Goal: Task Accomplishment & Management: Use online tool/utility

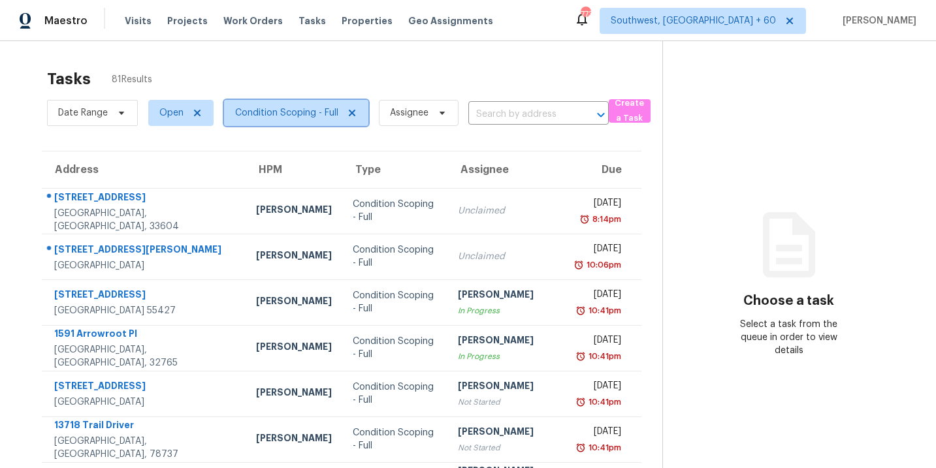
click at [295, 118] on span "Condition Scoping - Full" at bounding box center [286, 112] width 103 height 13
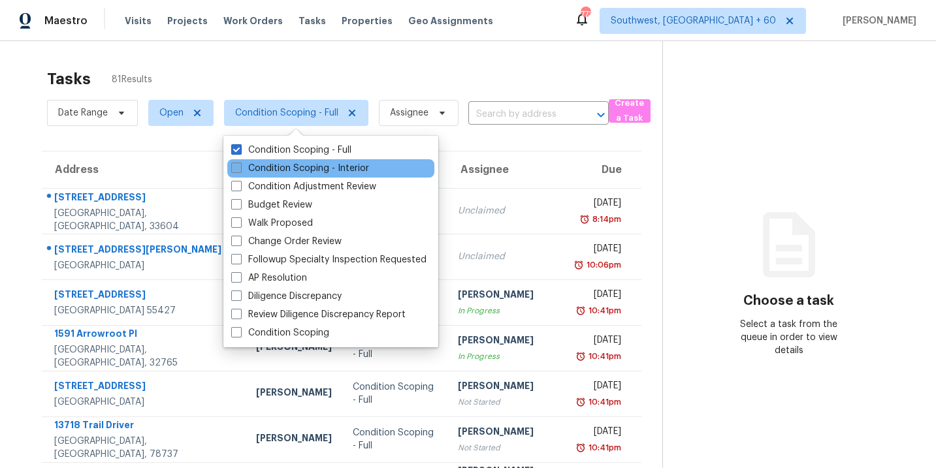
click at [301, 165] on label "Condition Scoping - Interior" at bounding box center [300, 168] width 138 height 13
click at [240, 165] on input "Condition Scoping - Interior" at bounding box center [235, 166] width 8 height 8
checkbox input "true"
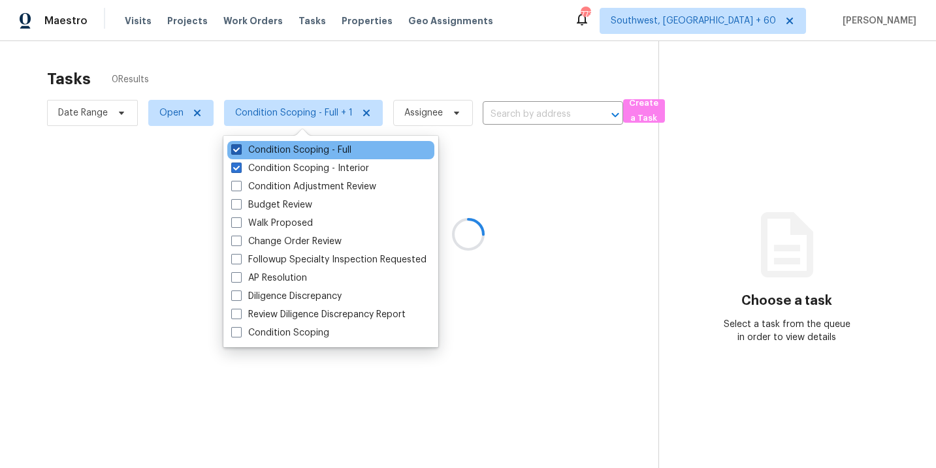
click at [313, 152] on label "Condition Scoping - Full" at bounding box center [291, 150] width 120 height 13
click at [240, 152] on input "Condition Scoping - Full" at bounding box center [235, 148] width 8 height 8
checkbox input "false"
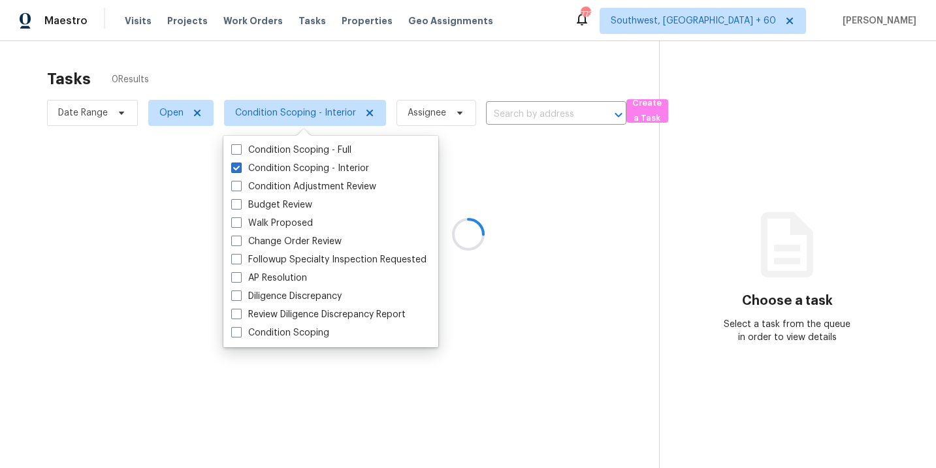
click at [477, 185] on div at bounding box center [468, 234] width 936 height 468
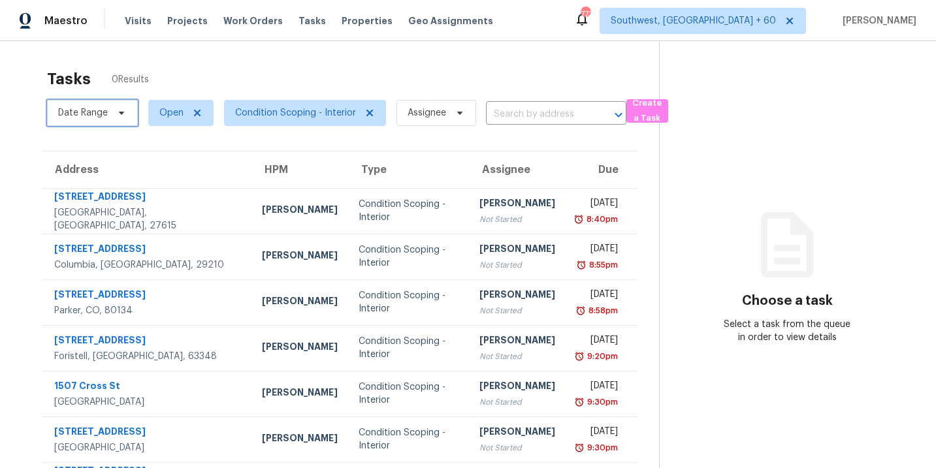
click at [89, 114] on span "Date Range" at bounding box center [83, 112] width 50 height 13
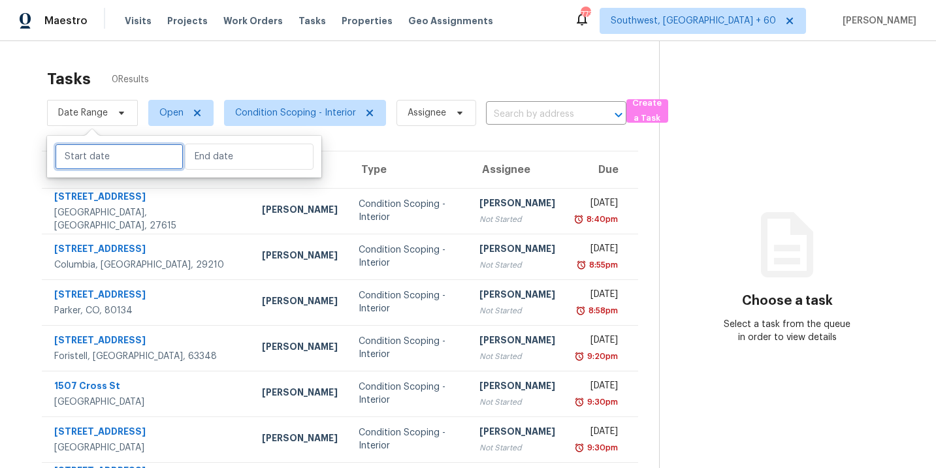
click at [102, 163] on input "text" at bounding box center [119, 157] width 129 height 26
select select "8"
select select "2025"
select select "9"
select select "2025"
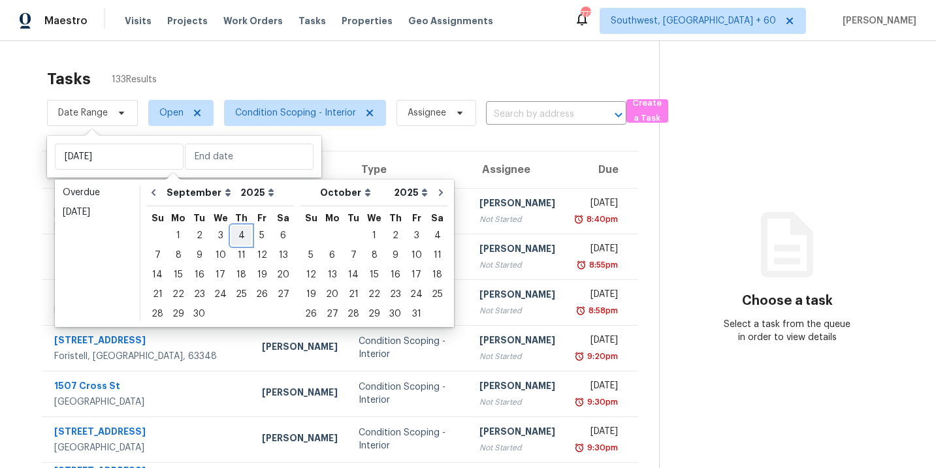
click at [237, 238] on div "4" at bounding box center [241, 236] width 20 height 18
type input "[DATE]"
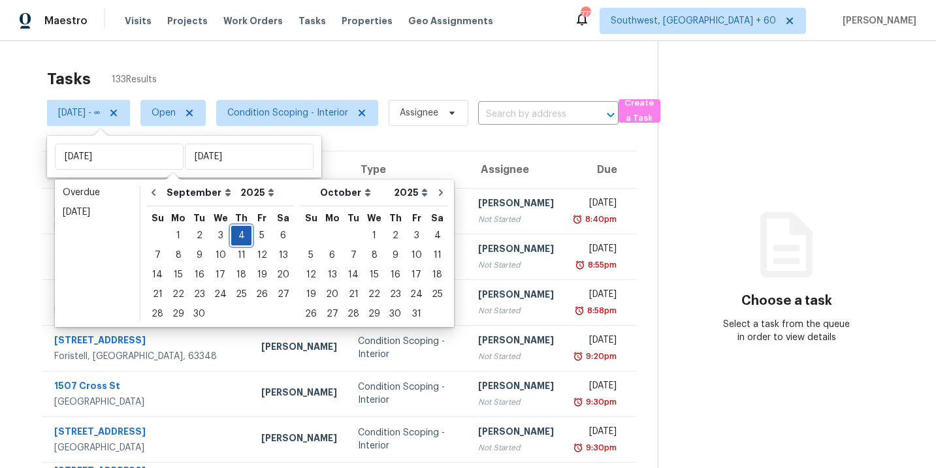
click at [240, 235] on div "4" at bounding box center [241, 236] width 20 height 18
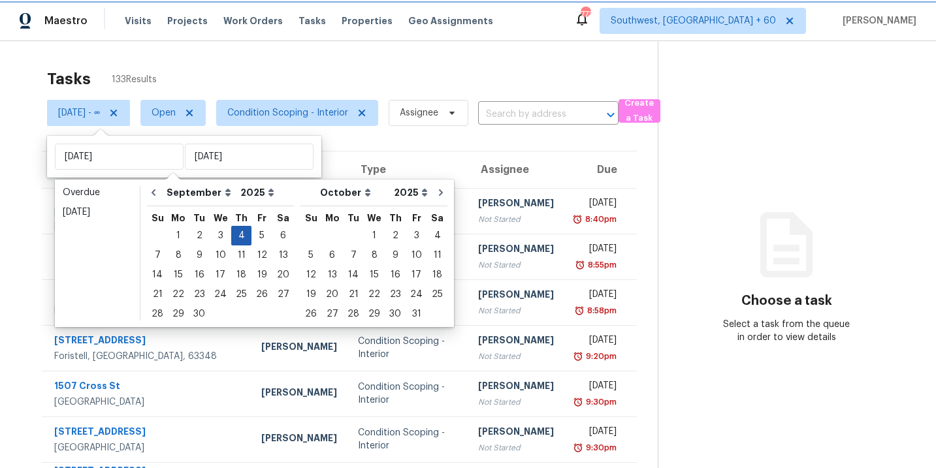
type input "[DATE]"
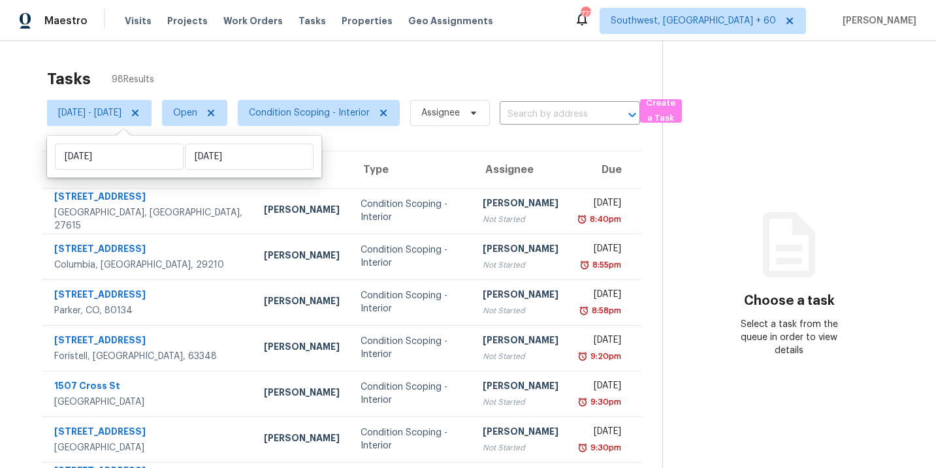
click at [715, 242] on div "Choose a task Select a task from the queue in order to view details" at bounding box center [789, 297] width 252 height 120
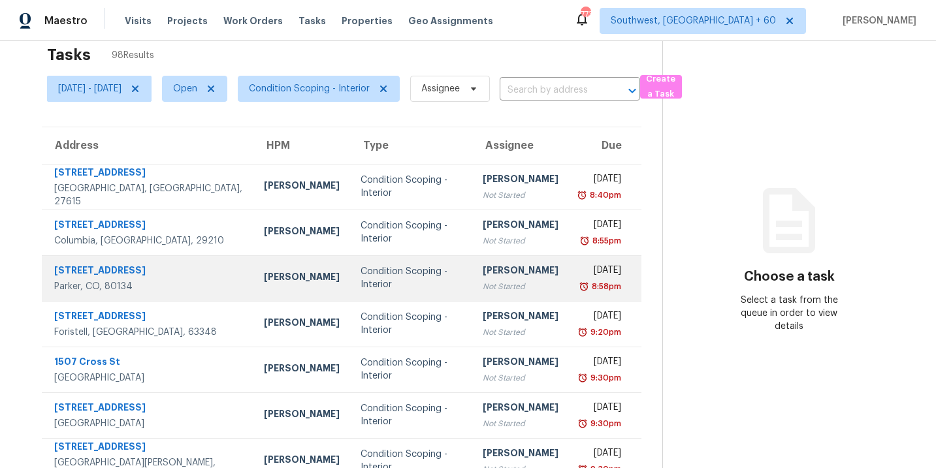
scroll to position [26, 0]
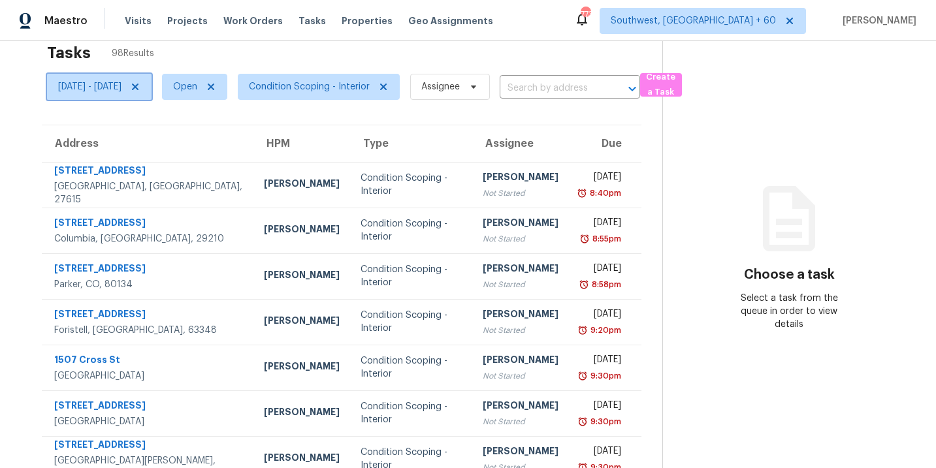
click at [140, 88] on icon at bounding box center [135, 87] width 10 height 10
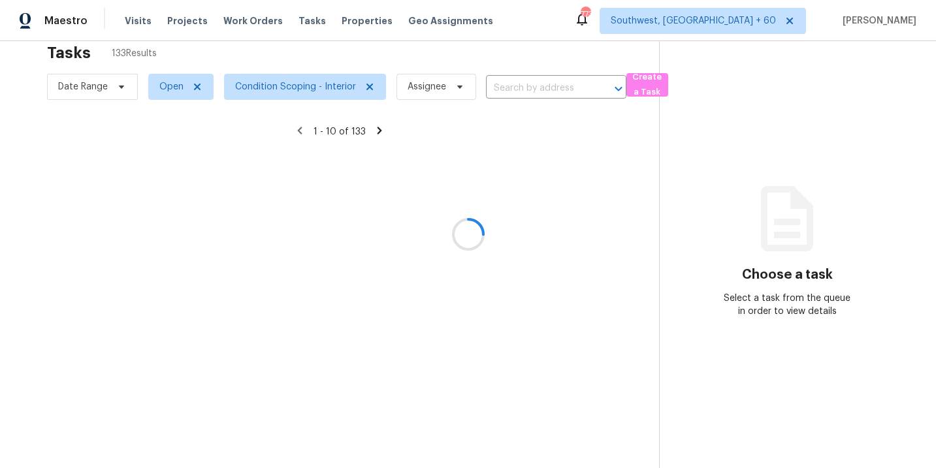
click at [581, 227] on div at bounding box center [468, 234] width 936 height 468
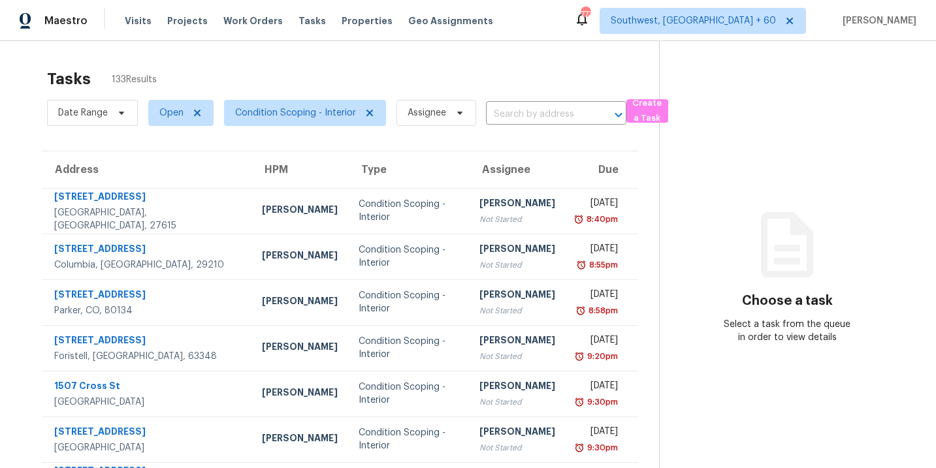
click at [321, 81] on div "Tasks 133 Results" at bounding box center [353, 79] width 612 height 34
